Goal: Check status: Check status

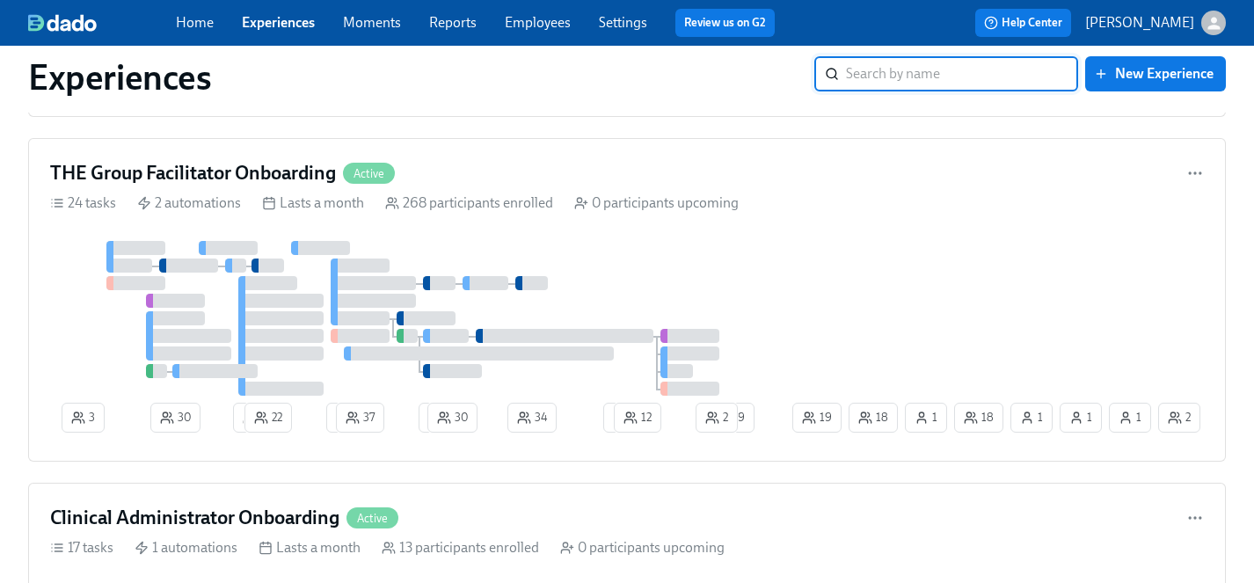
scroll to position [2273, 0]
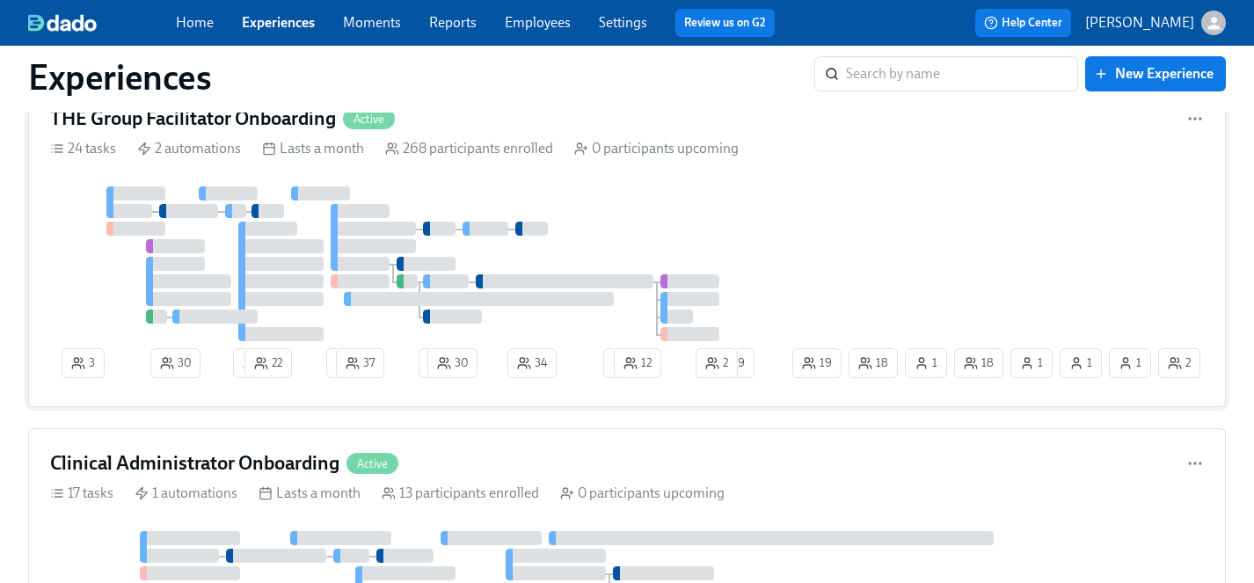
click at [586, 208] on div at bounding box center [419, 263] width 739 height 155
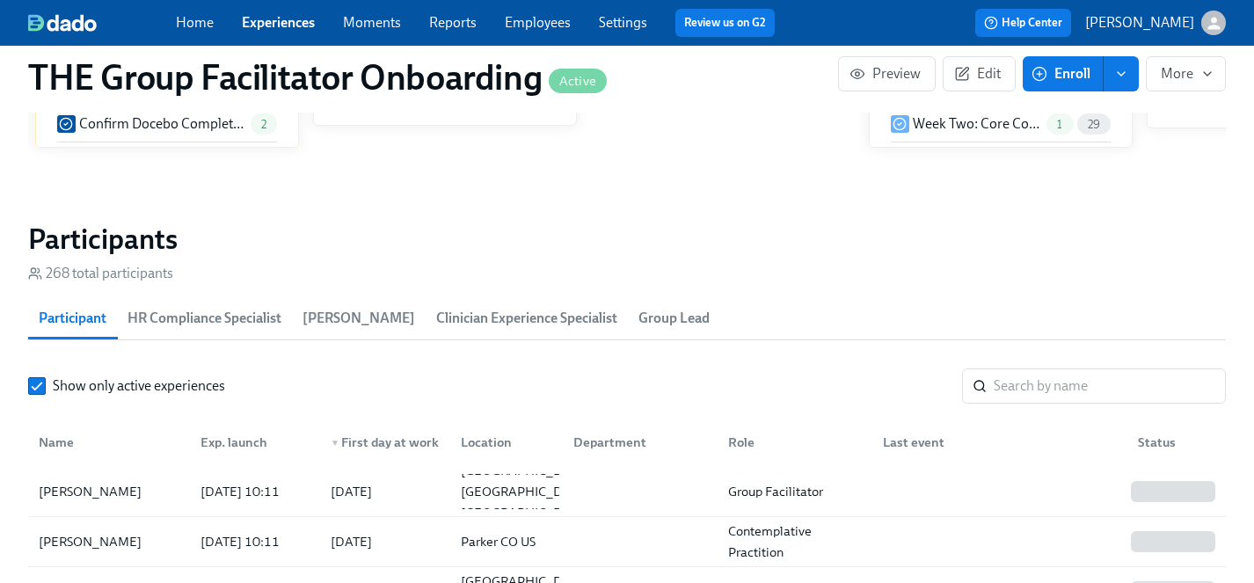
scroll to position [1493, 0]
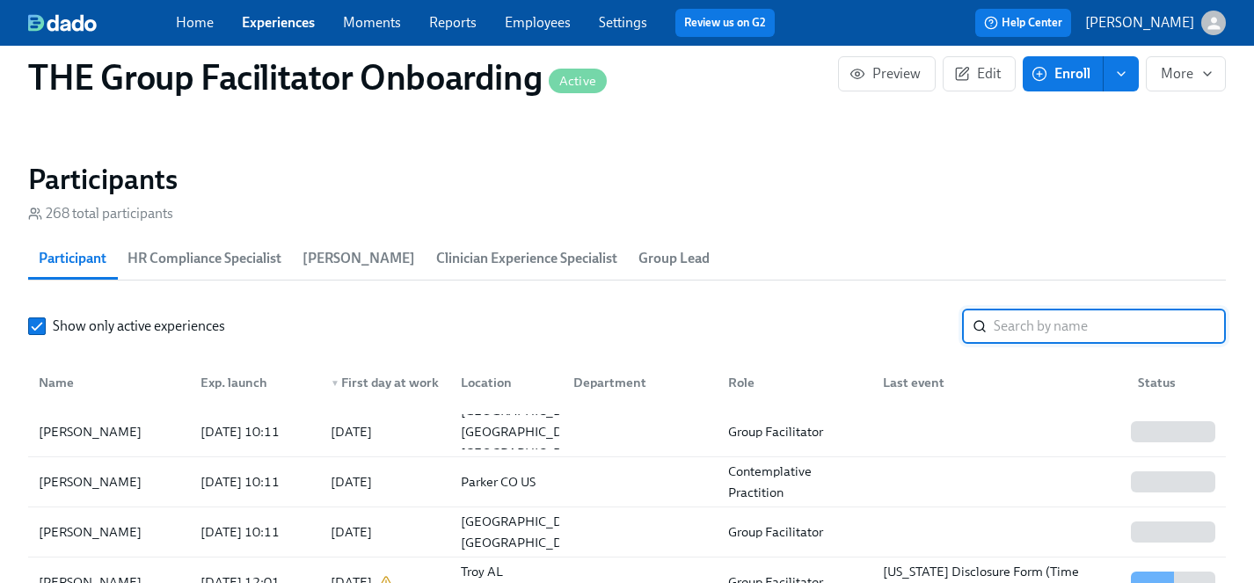
click at [1038, 322] on input "search" at bounding box center [1109, 326] width 232 height 35
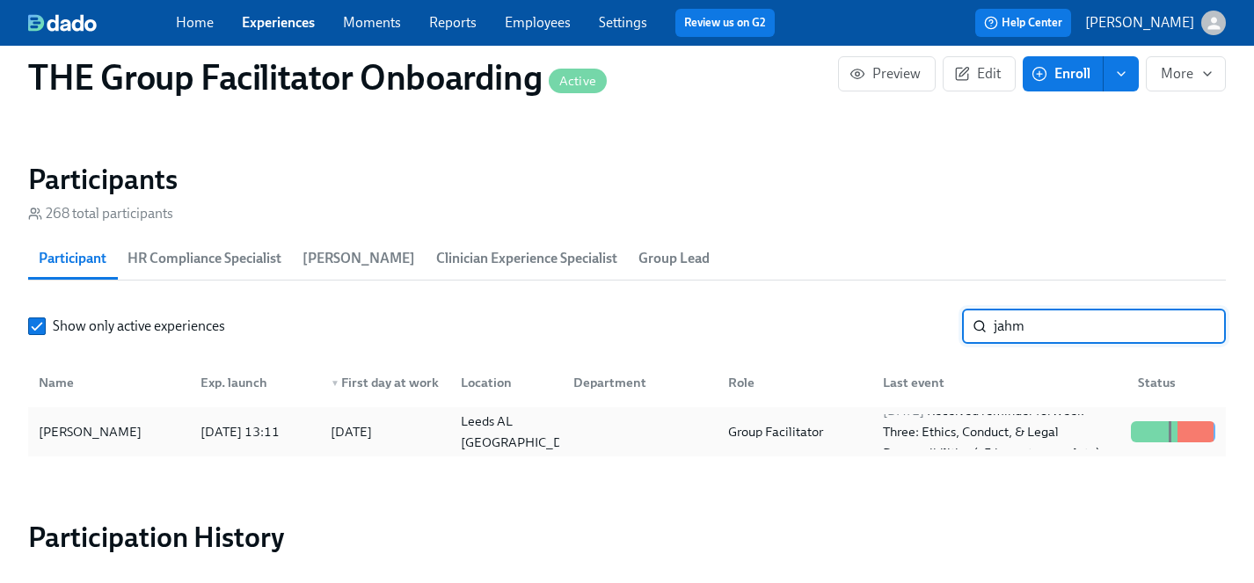
type input "jahm"
click at [81, 434] on div "[PERSON_NAME]" at bounding box center [90, 431] width 117 height 21
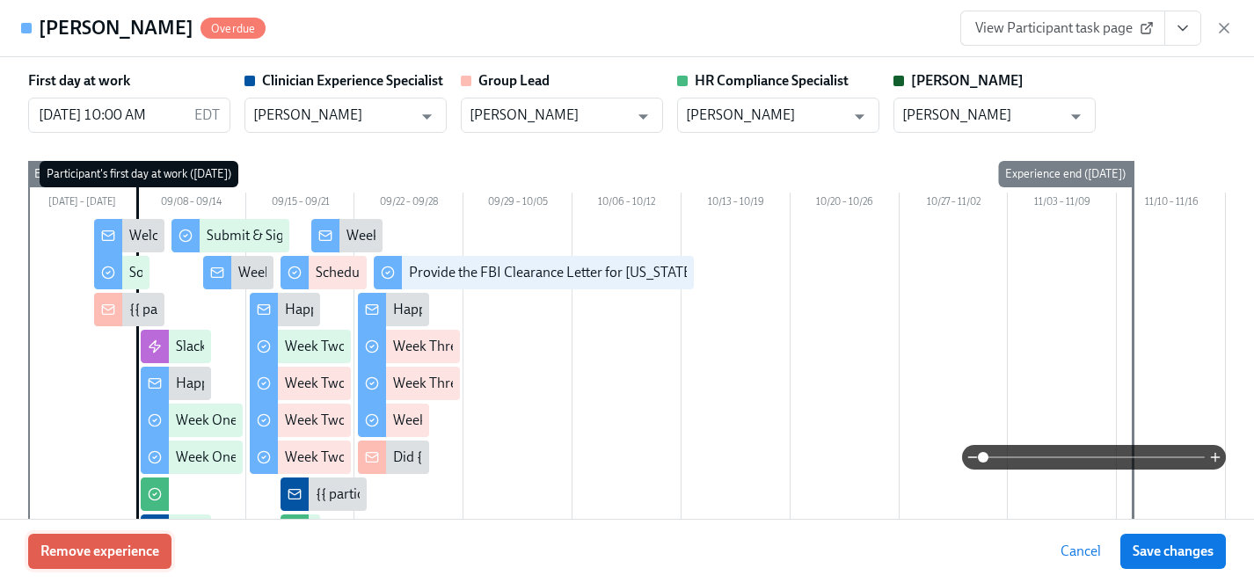
click at [98, 549] on span "Remove experience" at bounding box center [99, 551] width 119 height 18
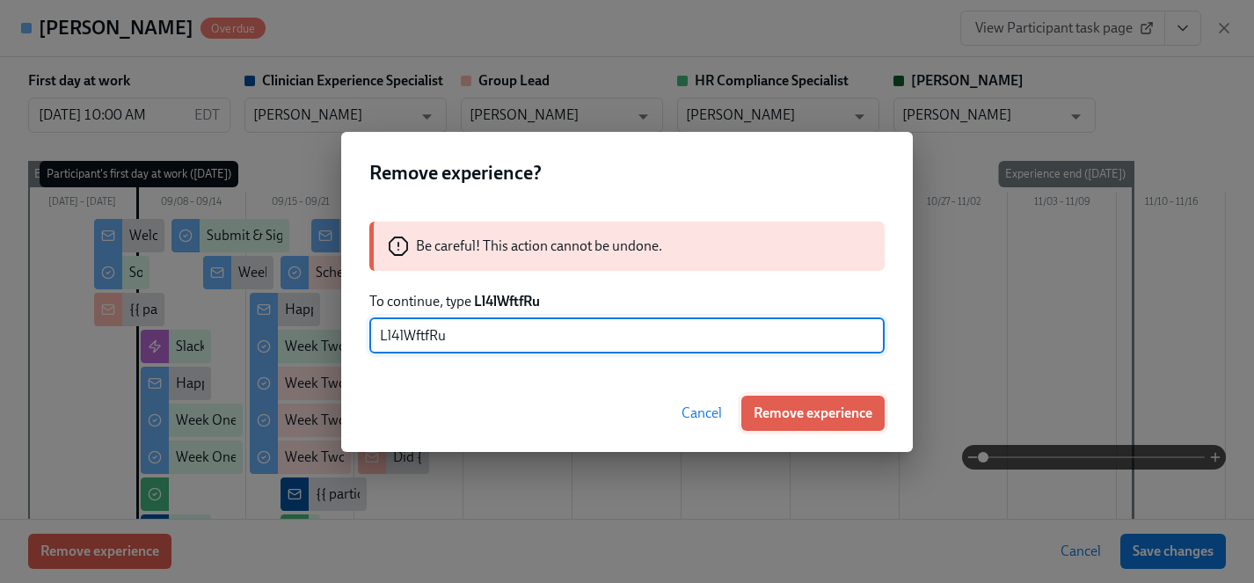
type input "Ll4lWftfRu"
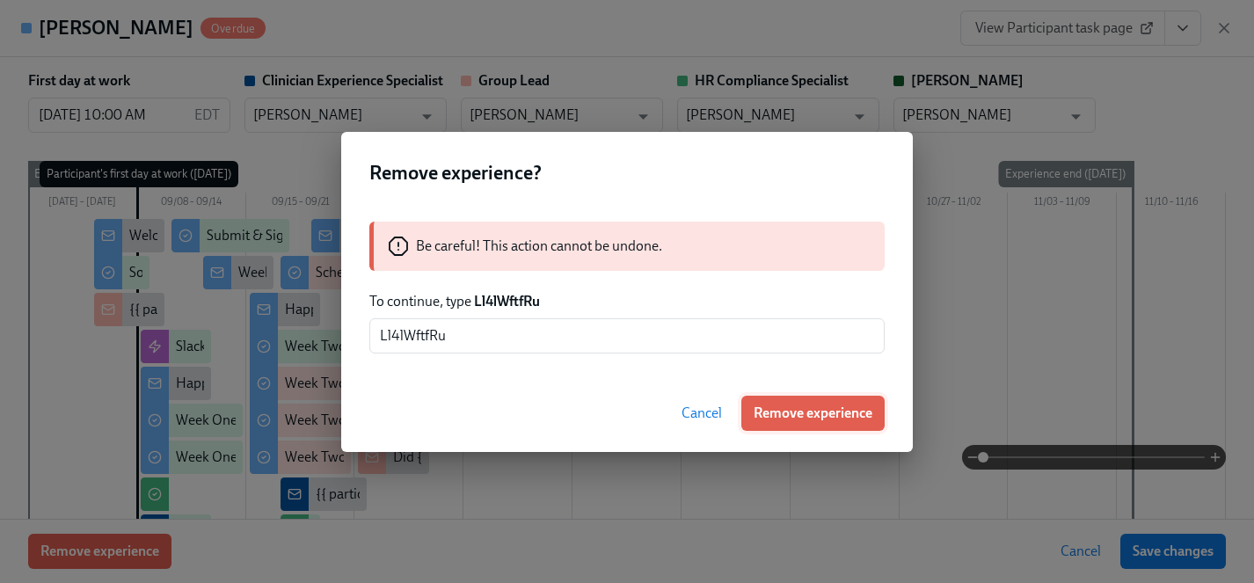
click at [810, 415] on span "Remove experience" at bounding box center [812, 413] width 119 height 18
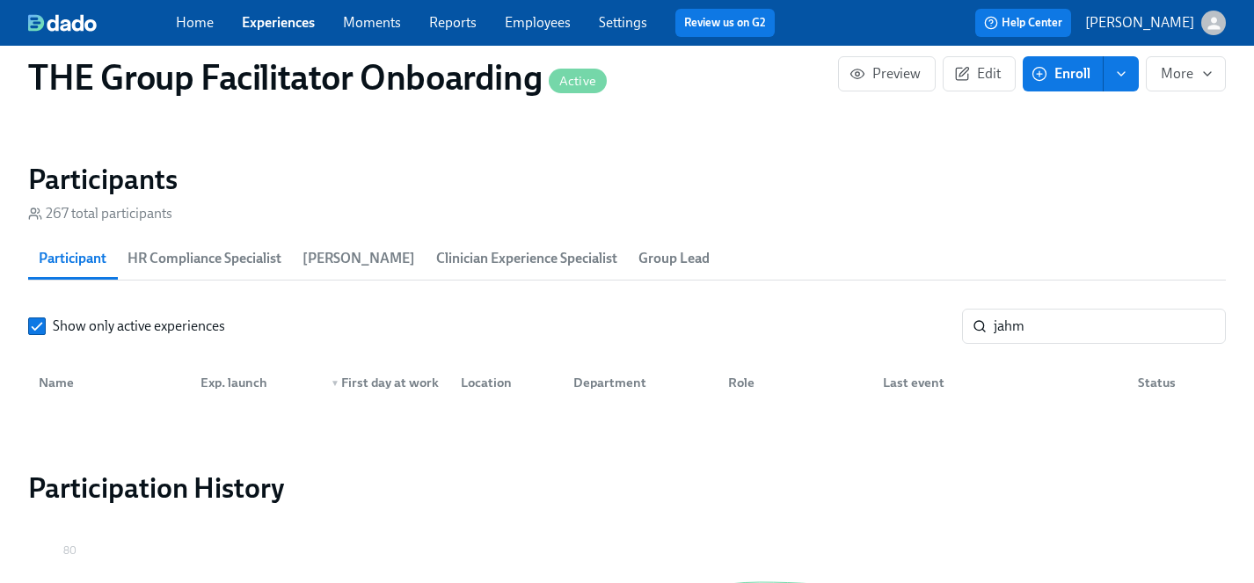
scroll to position [0, 24903]
click at [290, 18] on link "Experiences" at bounding box center [278, 22] width 73 height 17
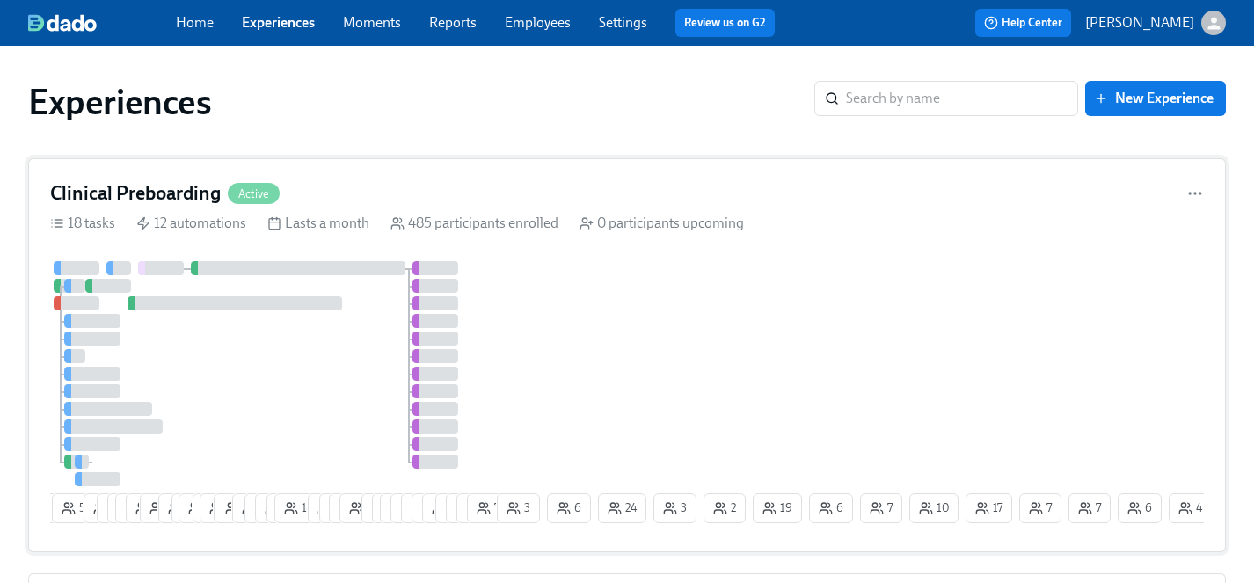
click at [633, 317] on div "6 5 55 10 6 9 10 19 2 11 2 16 2 16 1 12 6 6 3 14 8 1 6 8 4 2 23 21 12 11 12 3 3…" at bounding box center [626, 395] width 1153 height 269
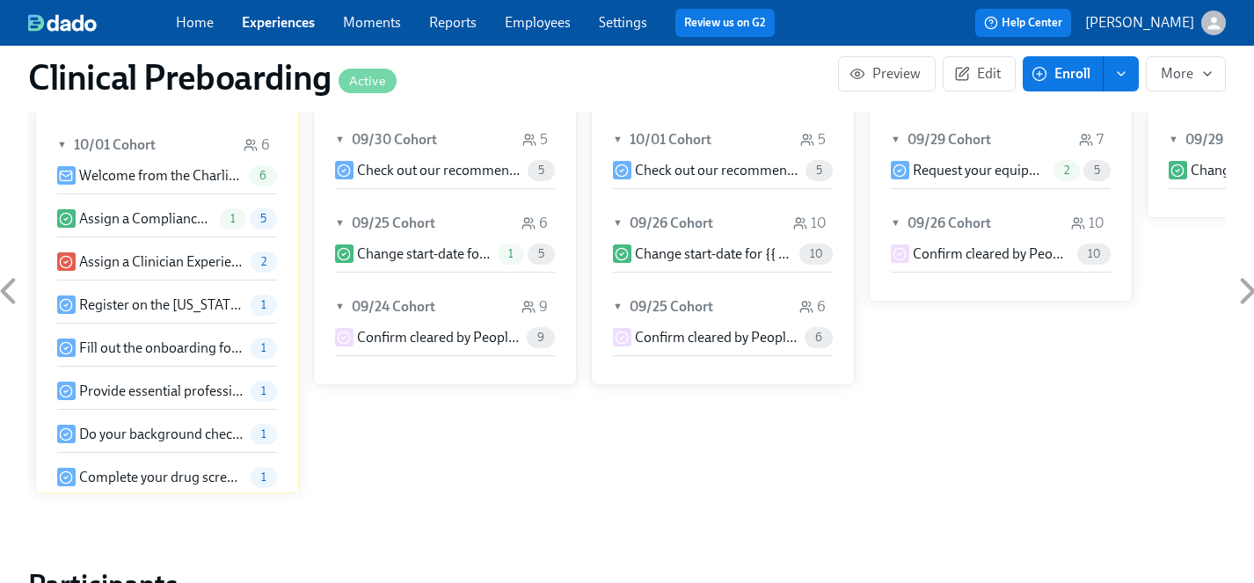
scroll to position [1783, 0]
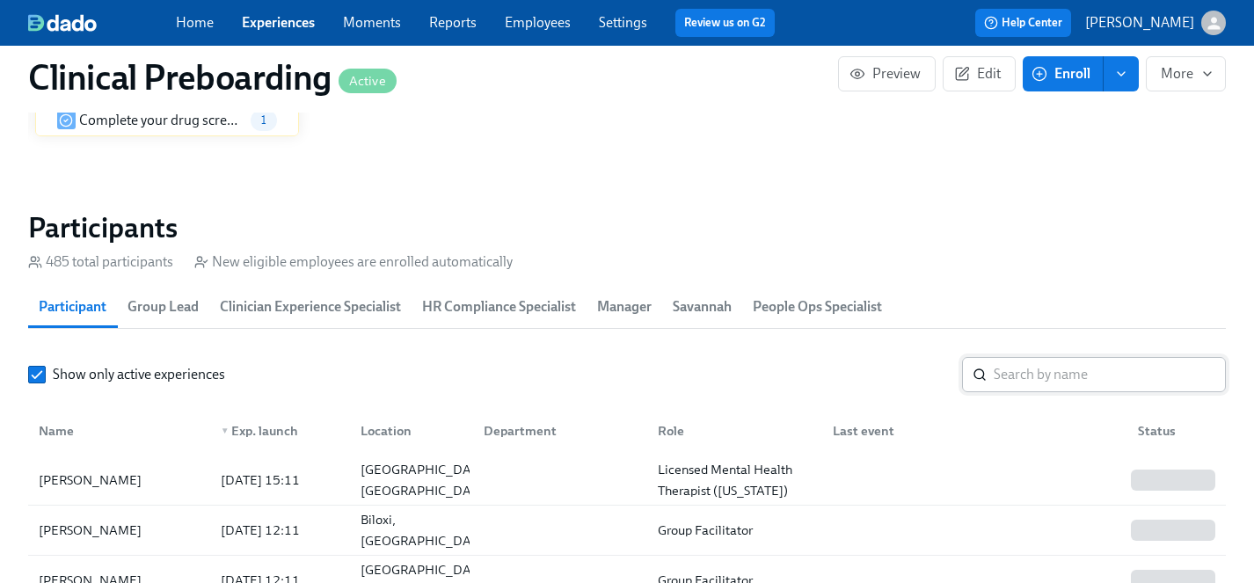
click at [1073, 374] on input "search" at bounding box center [1109, 374] width 232 height 35
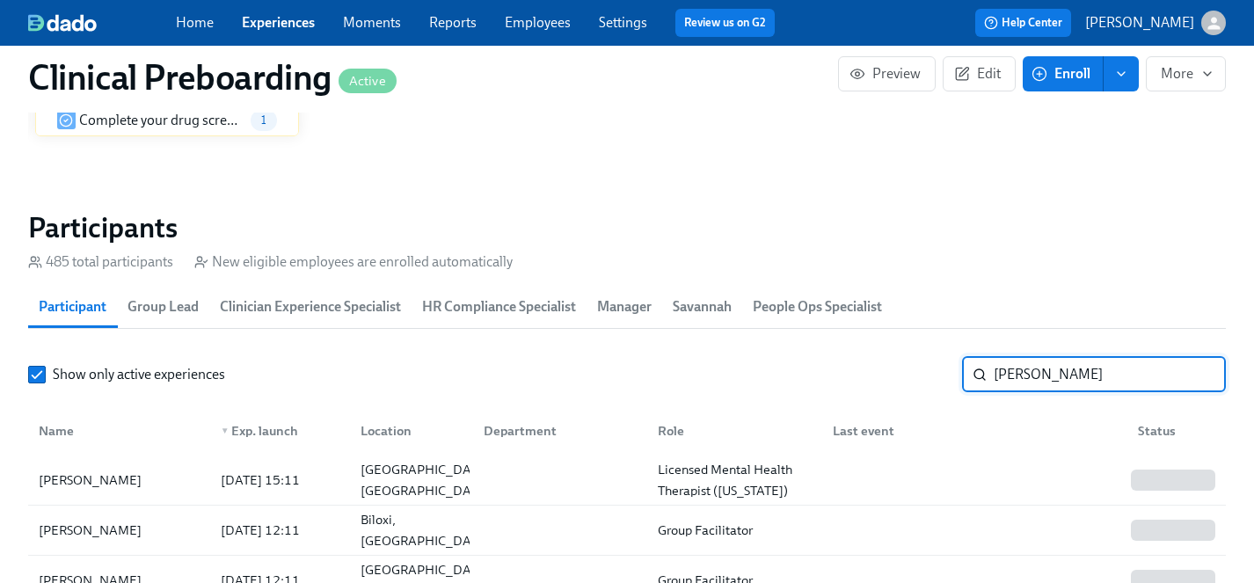
type input "[PERSON_NAME]"
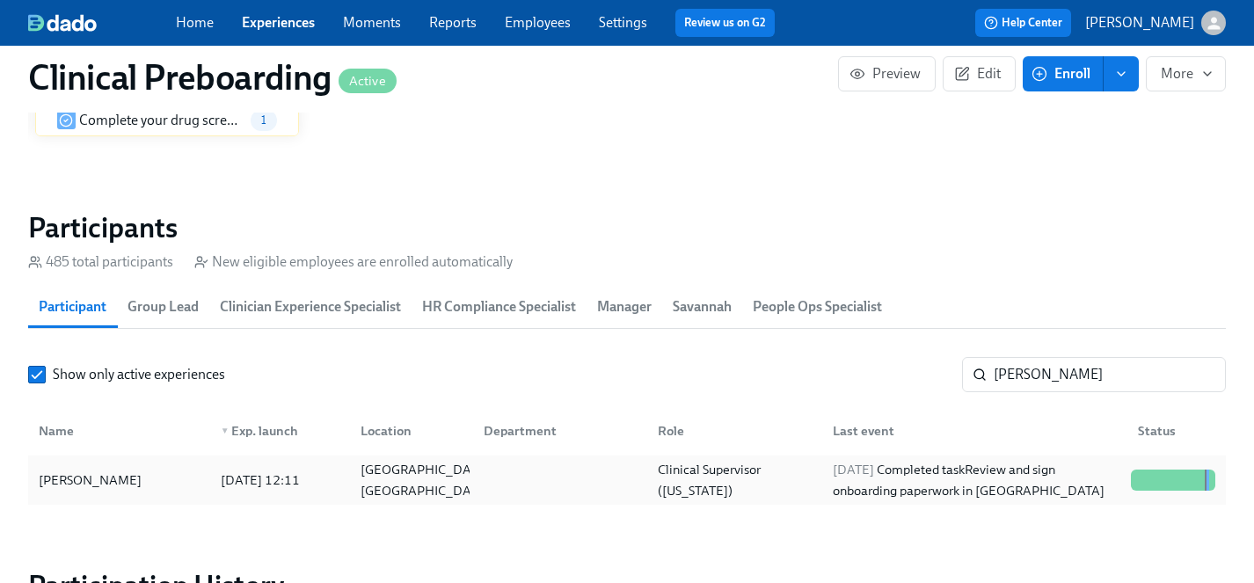
click at [104, 467] on div "[PERSON_NAME]" at bounding box center [119, 479] width 175 height 35
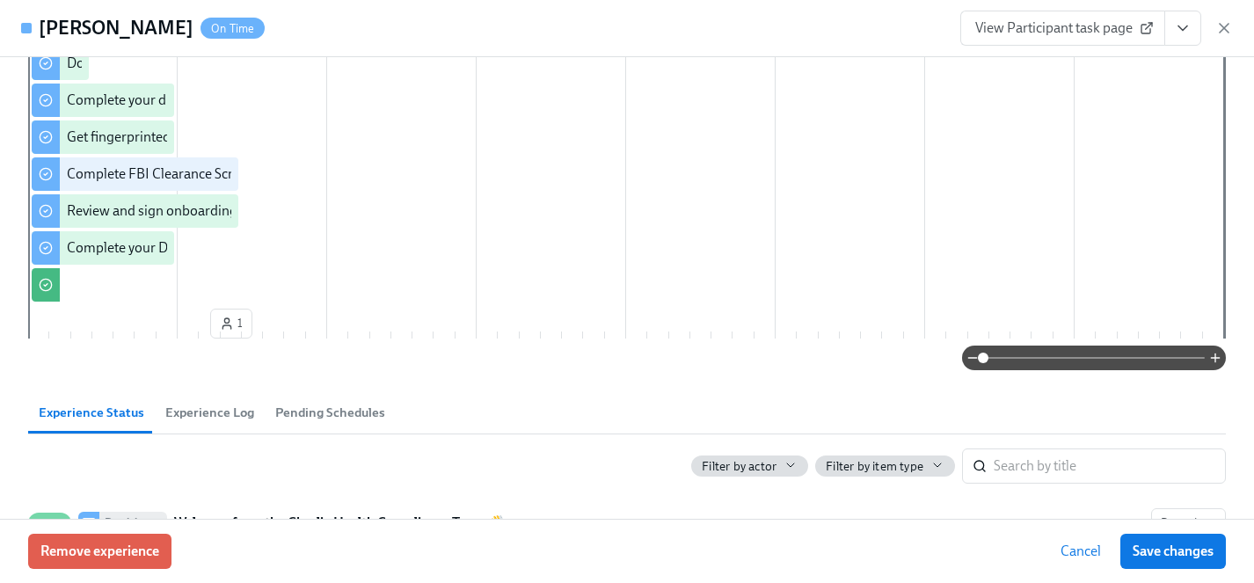
scroll to position [414, 0]
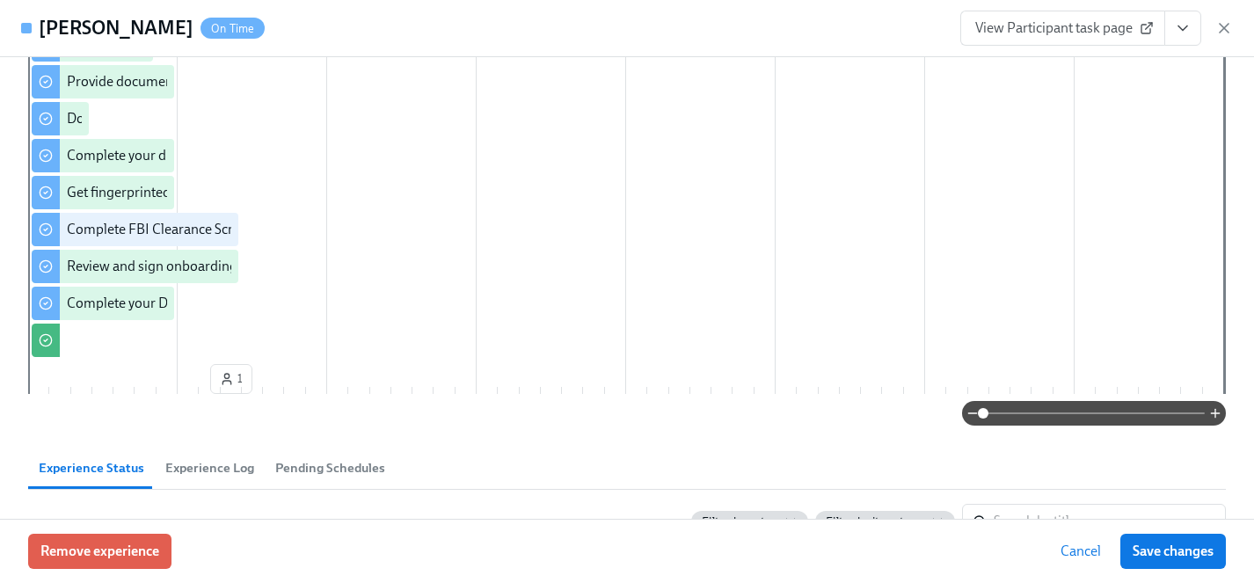
click at [1032, 19] on span "View Participant task page" at bounding box center [1062, 28] width 175 height 18
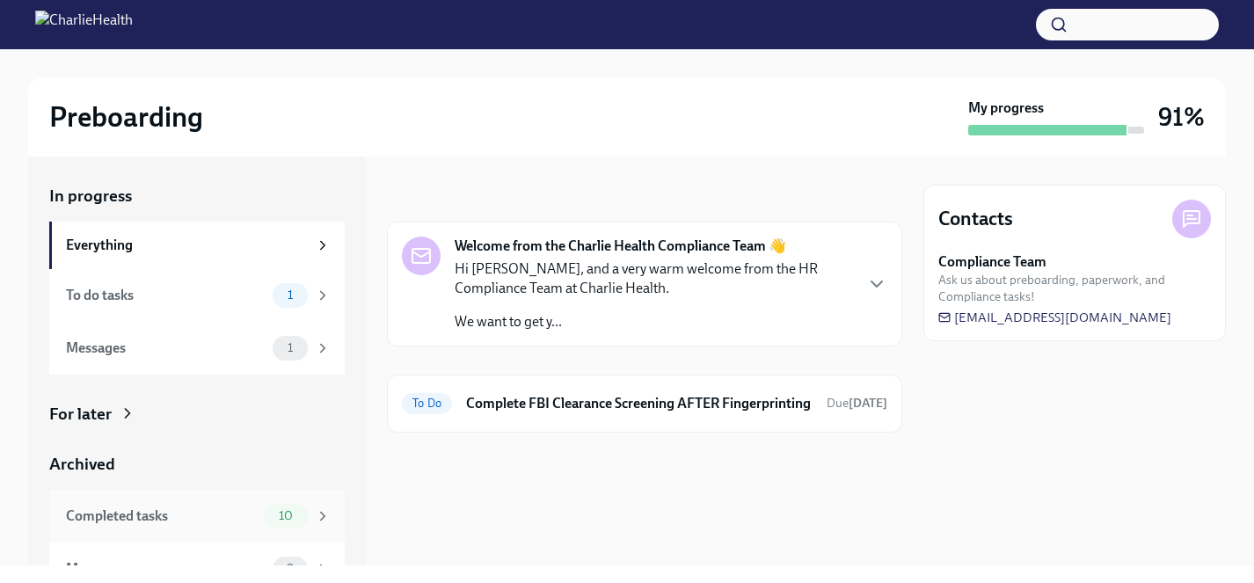
click at [117, 517] on div "Completed tasks" at bounding box center [161, 515] width 191 height 19
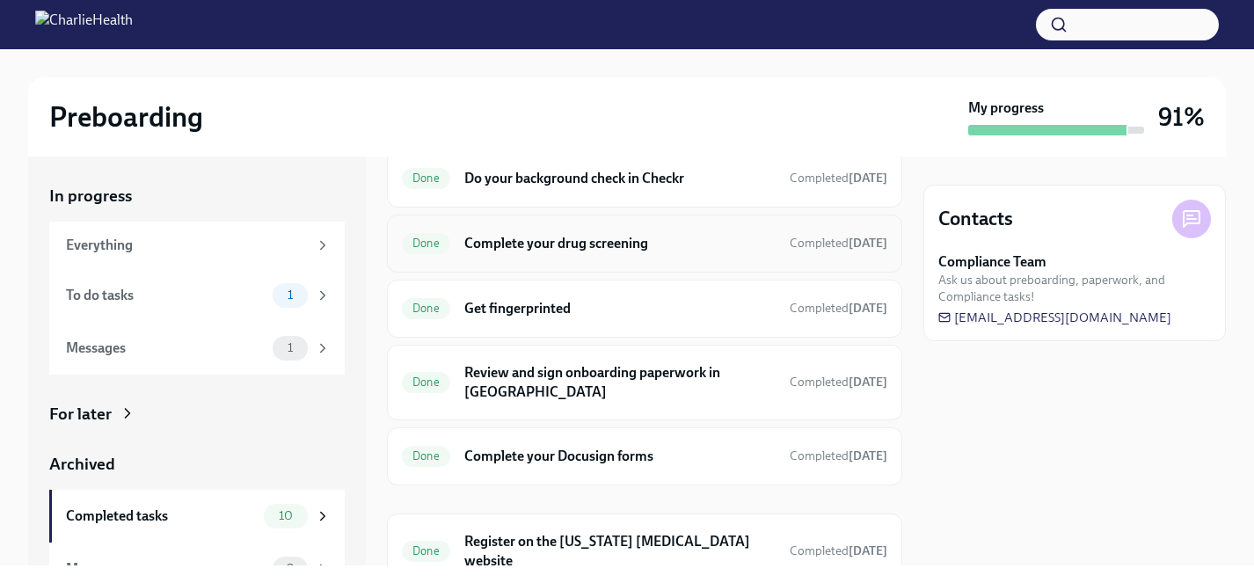
scroll to position [290, 0]
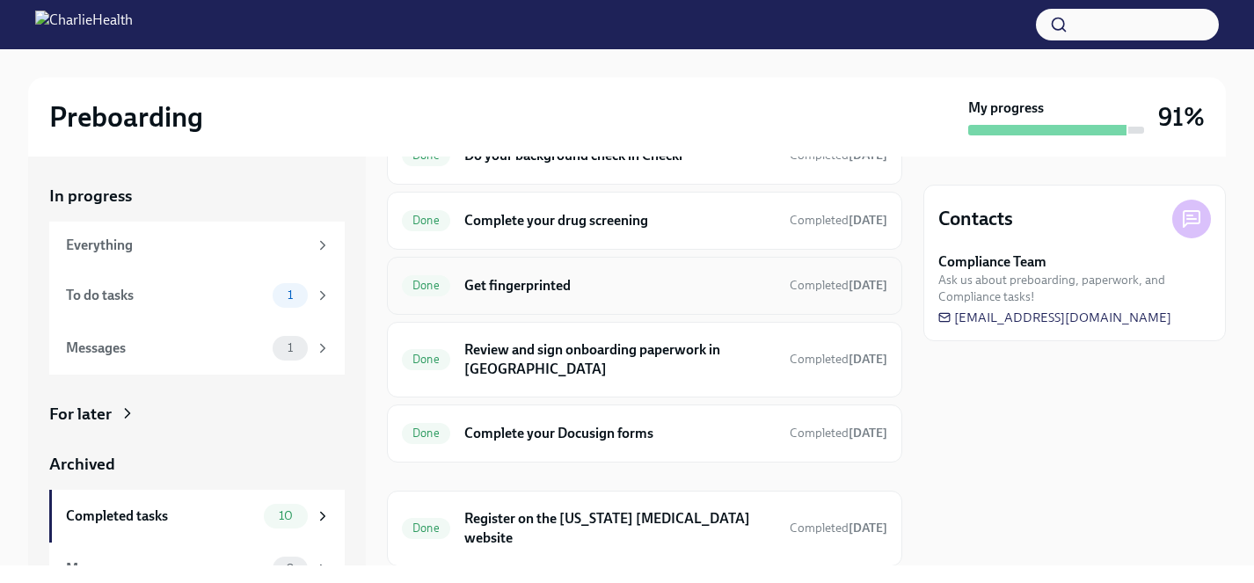
click at [561, 281] on h6 "Get fingerprinted" at bounding box center [619, 285] width 311 height 19
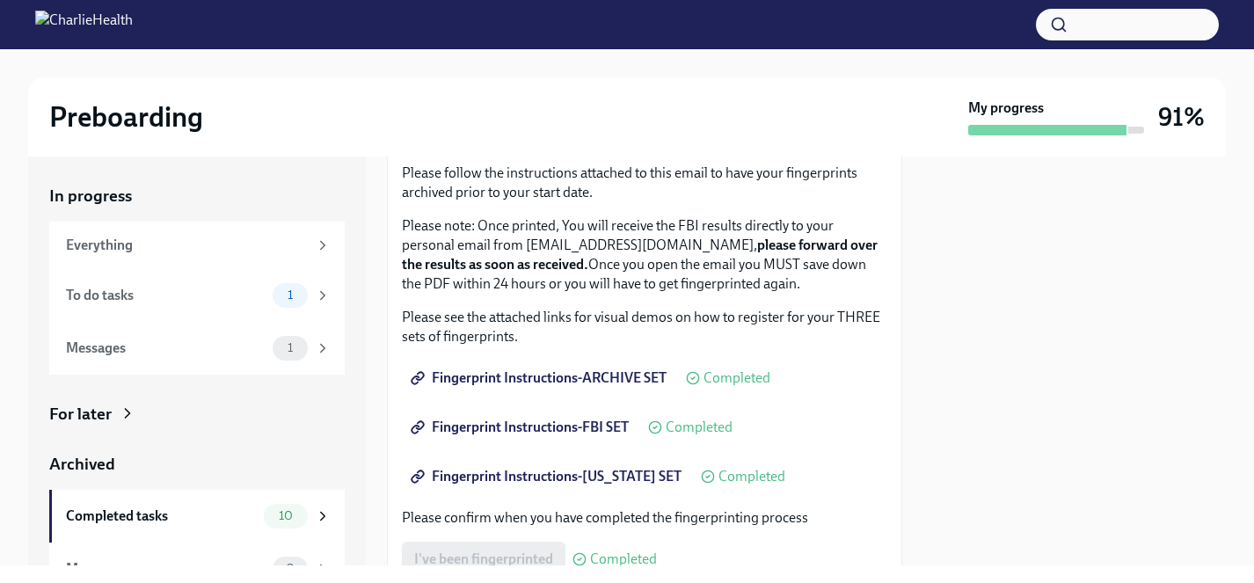
scroll to position [334, 0]
